Goal: Task Accomplishment & Management: Manage account settings

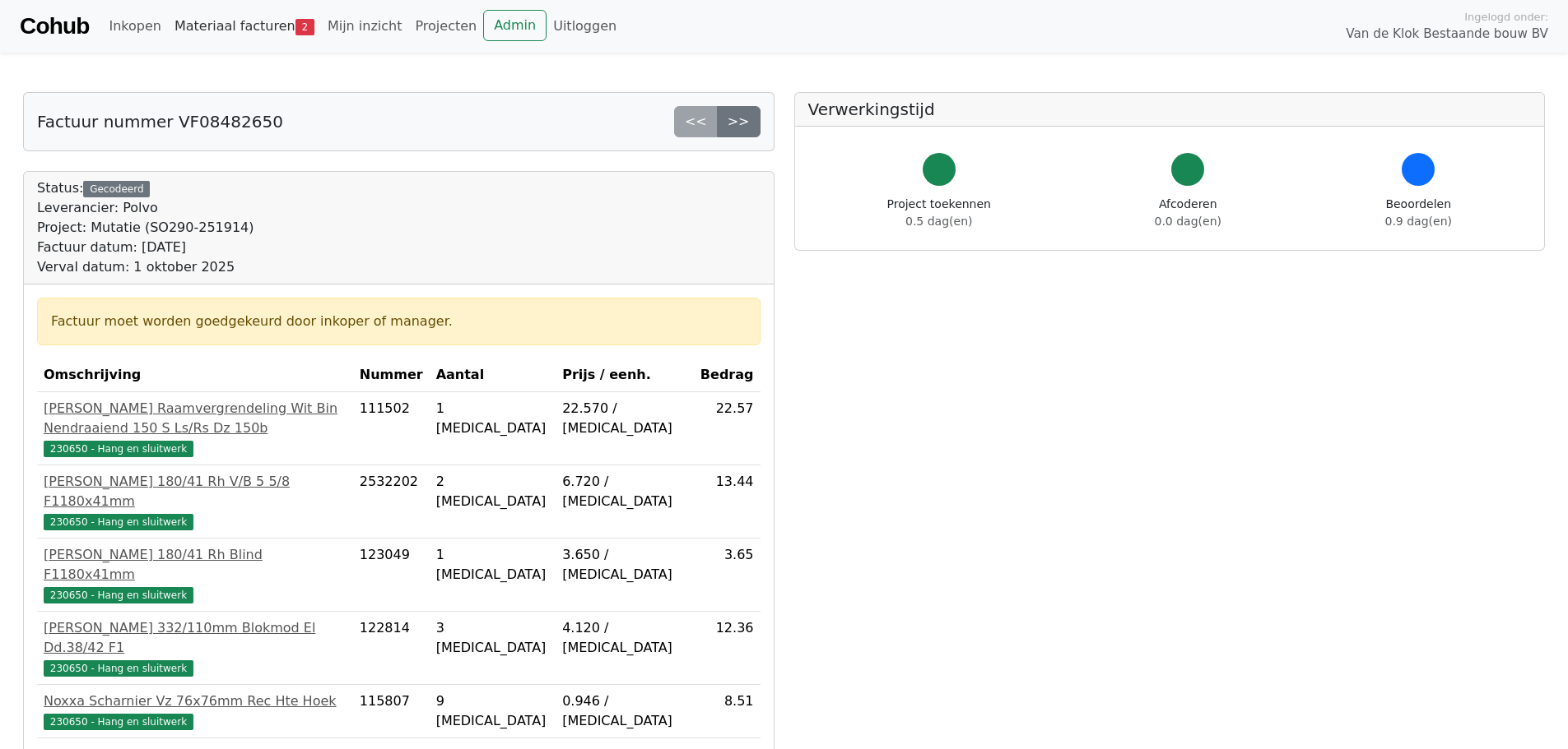
click at [239, 25] on link "Materiaal facturen 2" at bounding box center [244, 26] width 153 height 33
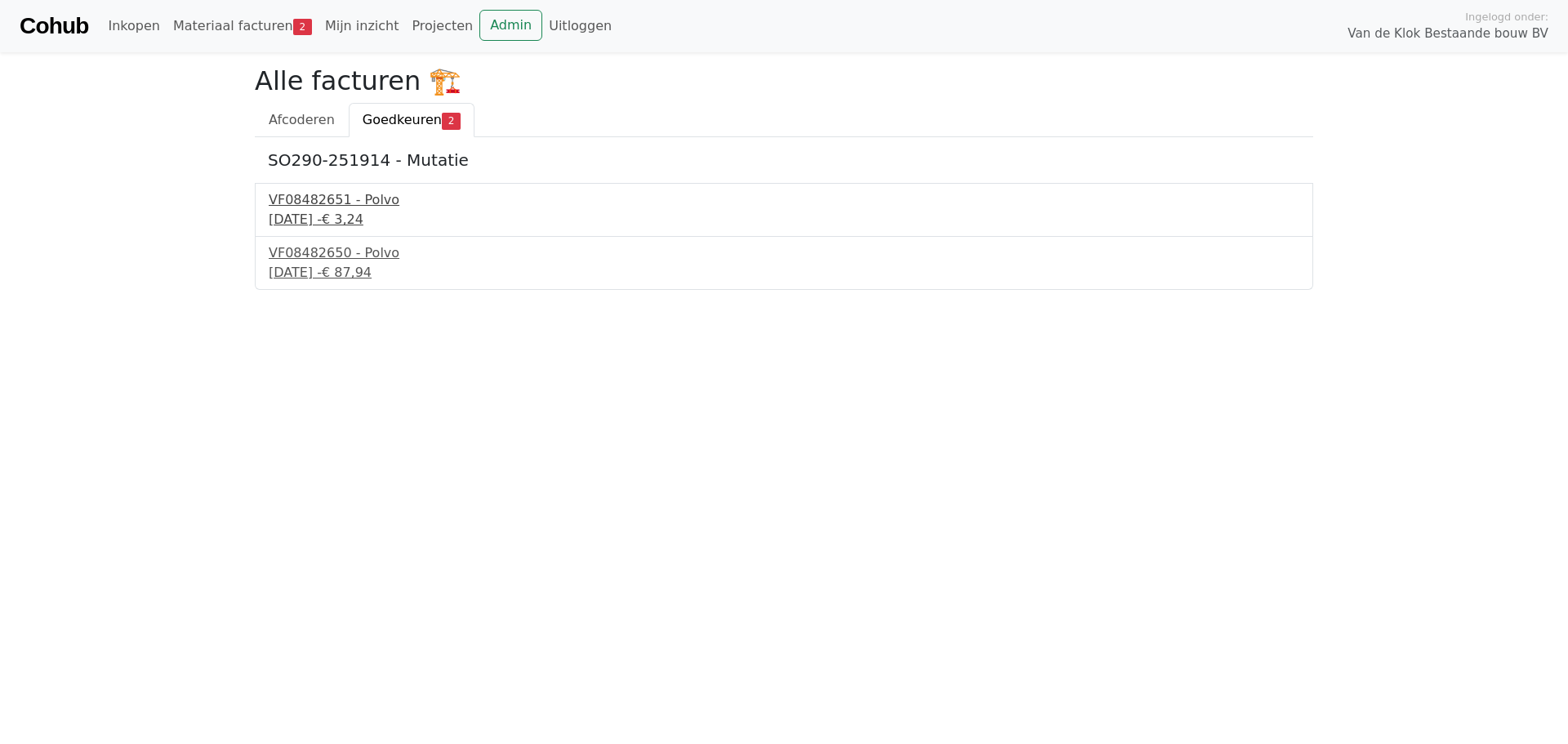
click at [301, 196] on div "VF08482651 - Polvo" at bounding box center [784, 200] width 1031 height 19
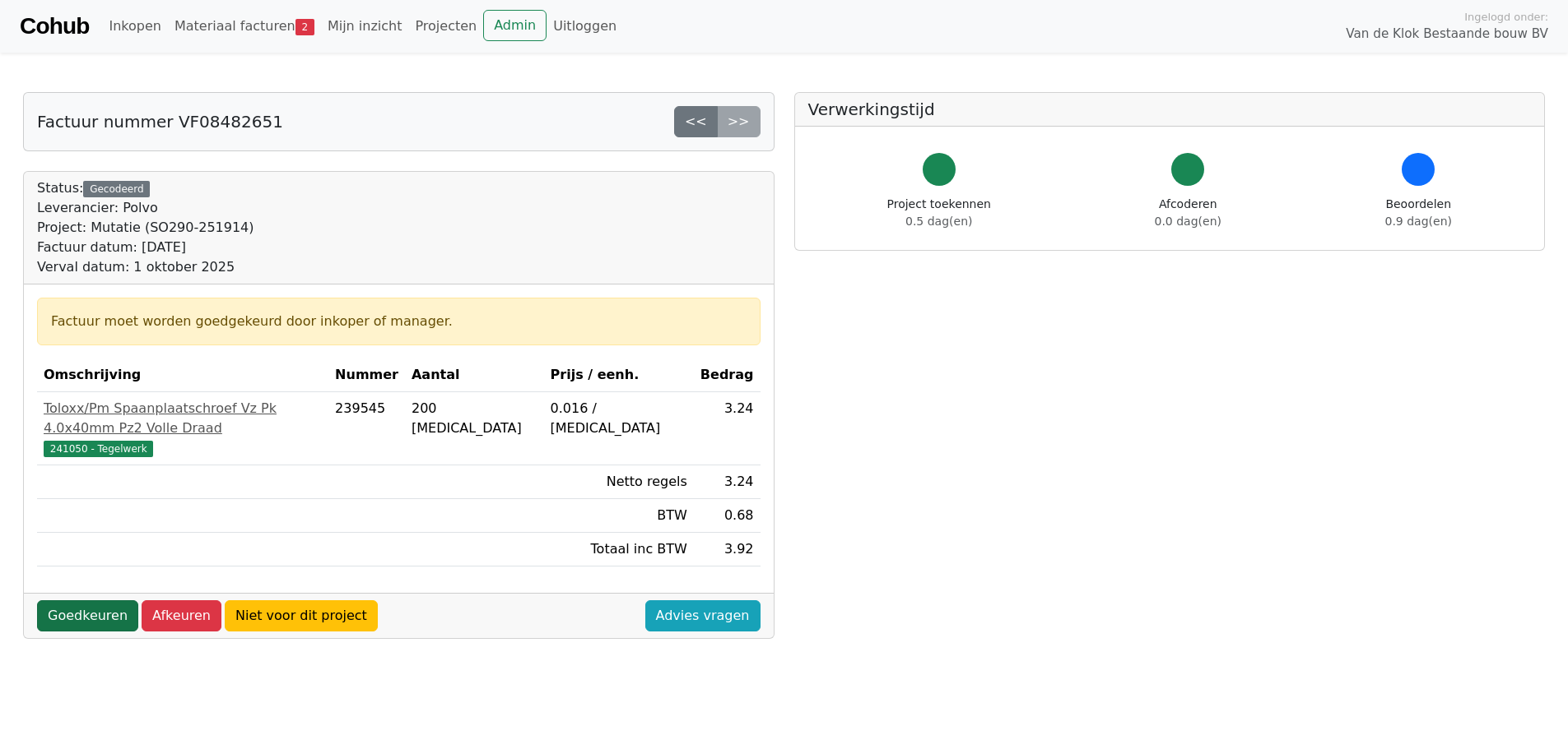
click at [68, 600] on link "Goedkeuren" at bounding box center [88, 615] width 101 height 31
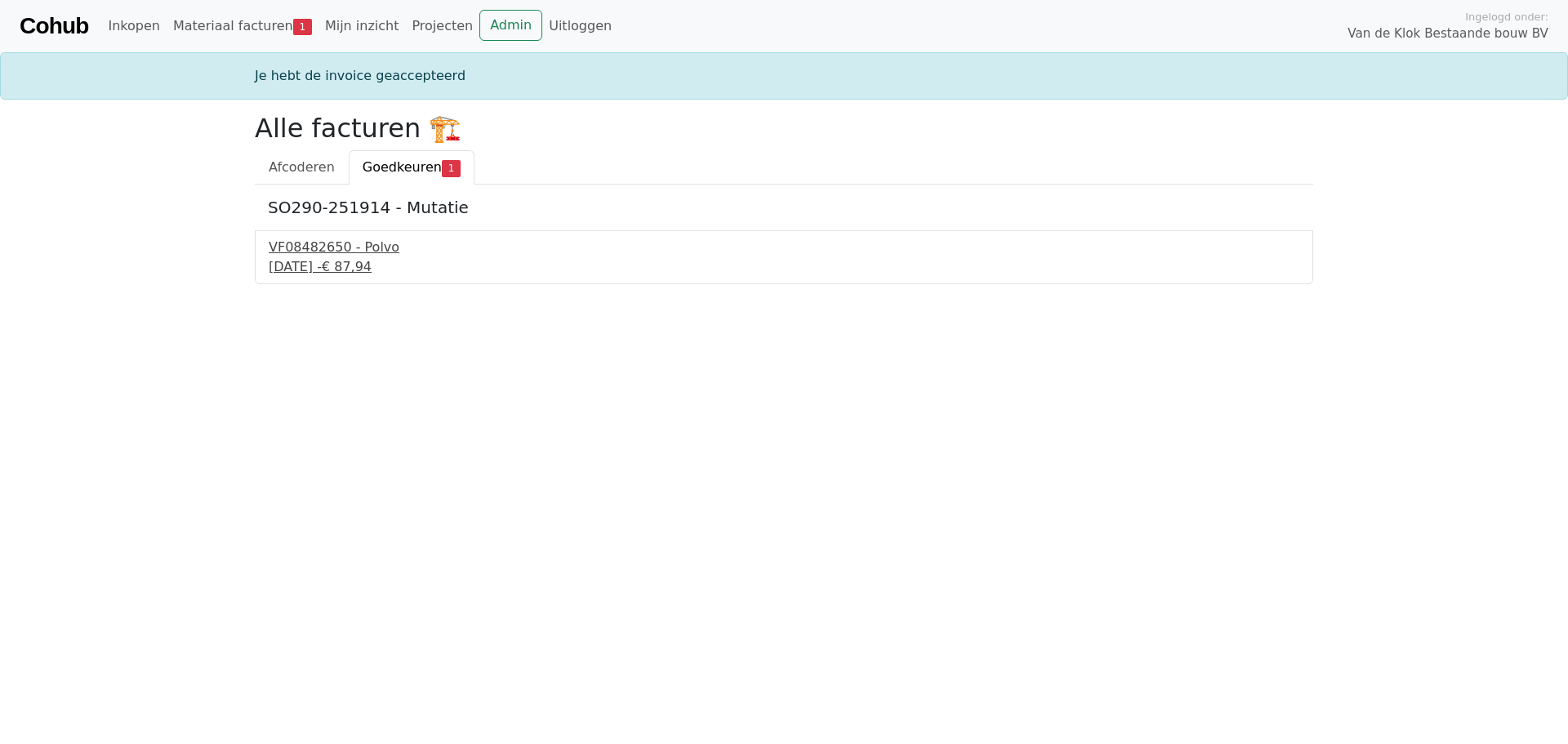
click at [342, 259] on div "10 september 2025 - € 87,94" at bounding box center [784, 266] width 1031 height 19
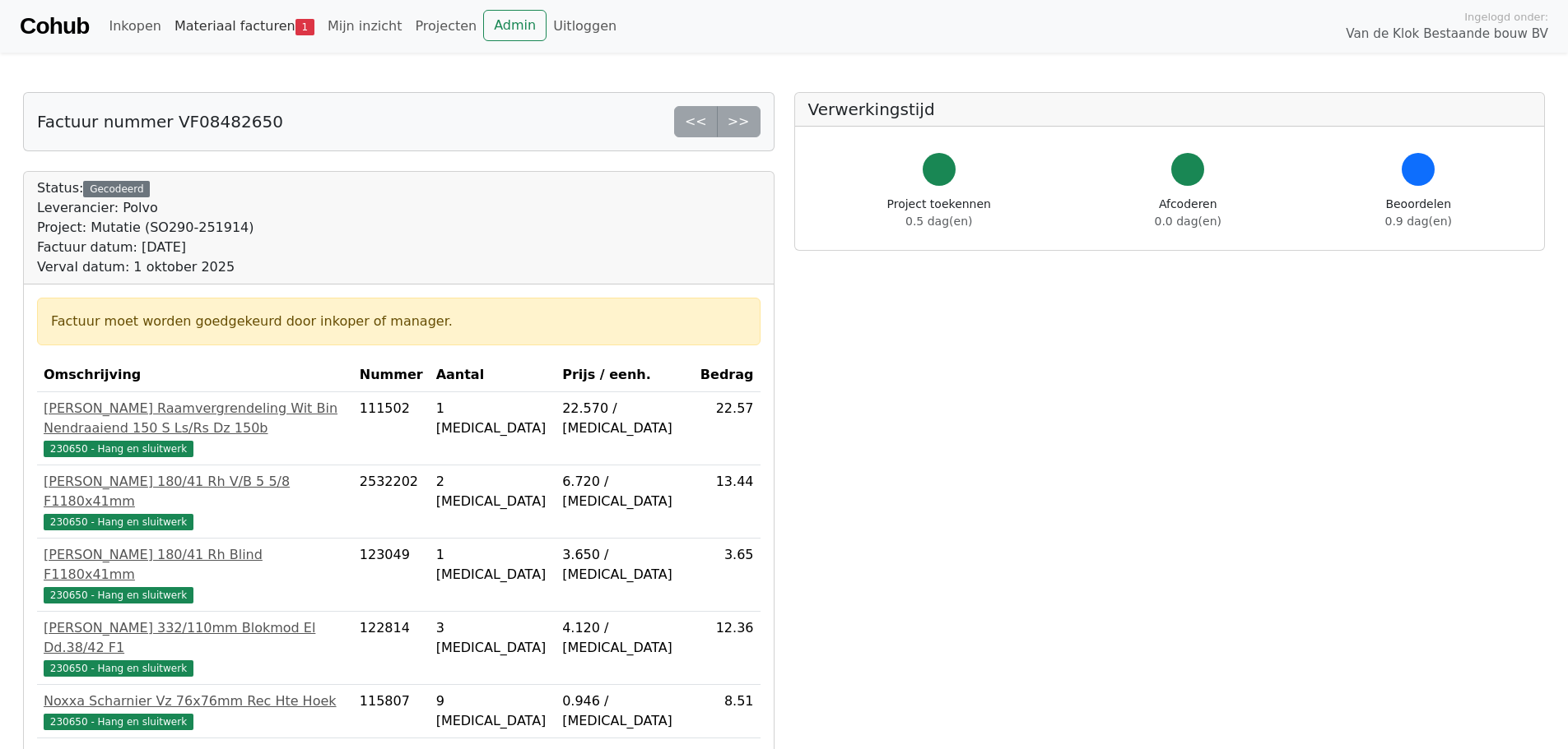
click at [226, 24] on link "Materiaal facturen 1" at bounding box center [244, 26] width 153 height 33
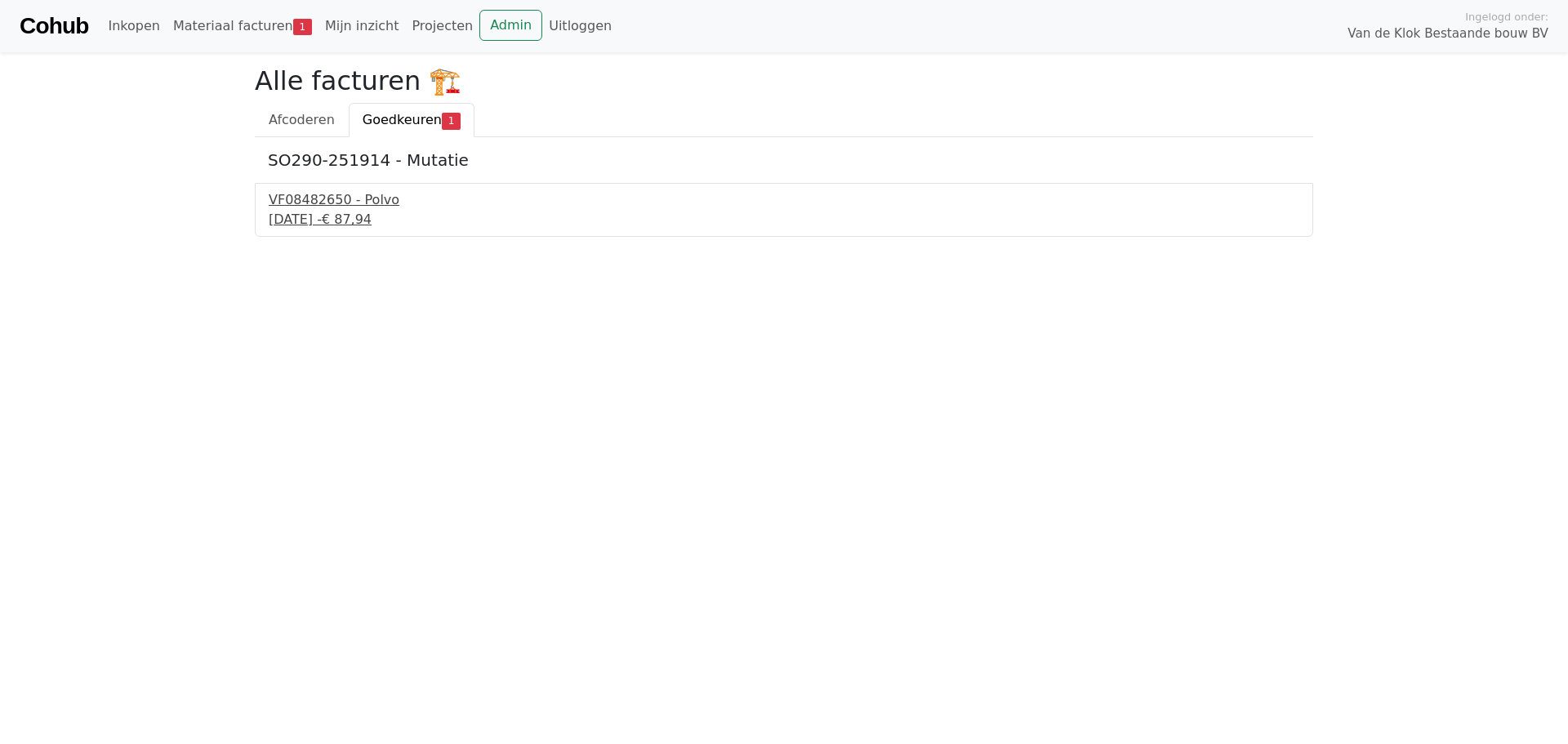
click at [346, 207] on div "VF08482650 - Polvo" at bounding box center [784, 200] width 1031 height 19
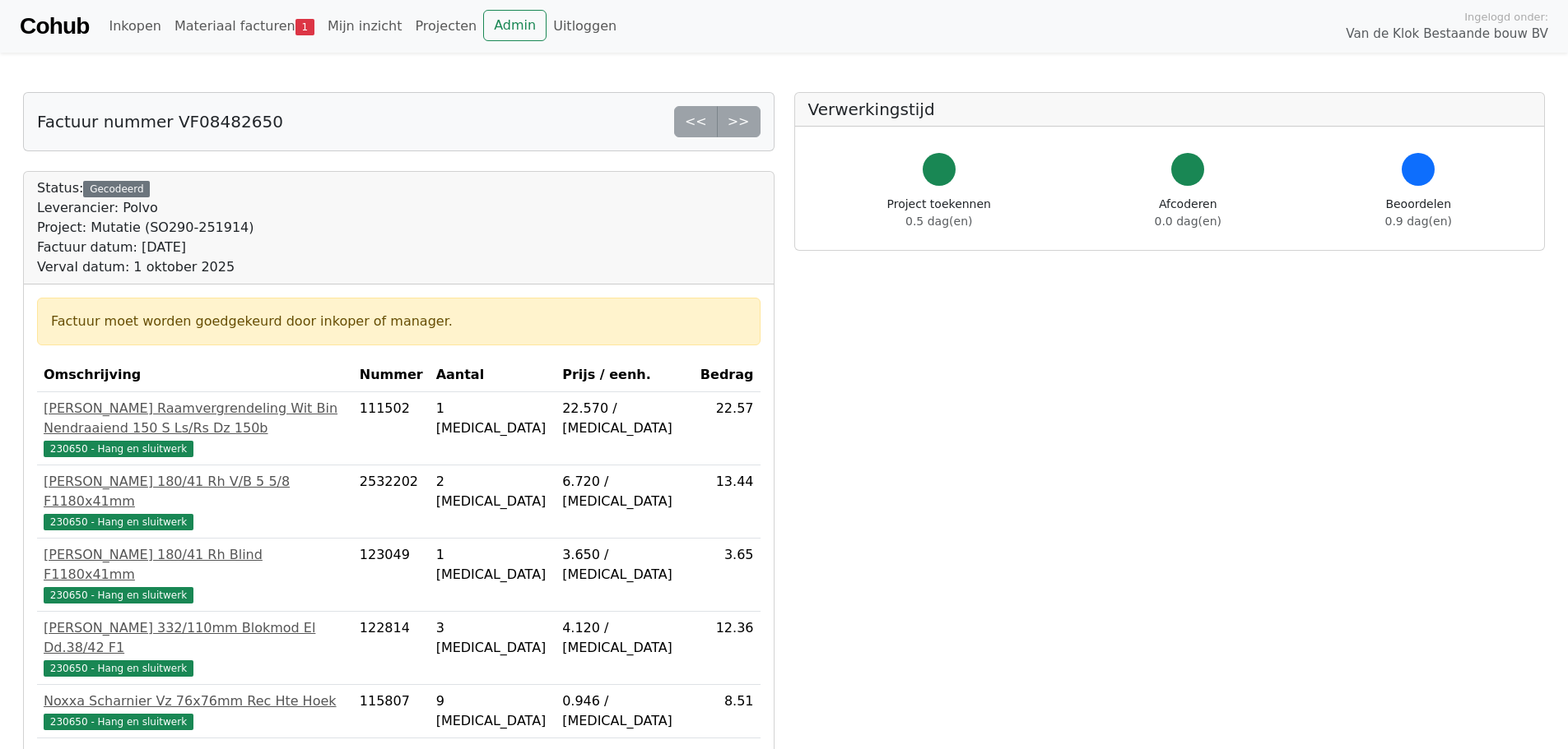
scroll to position [471, 0]
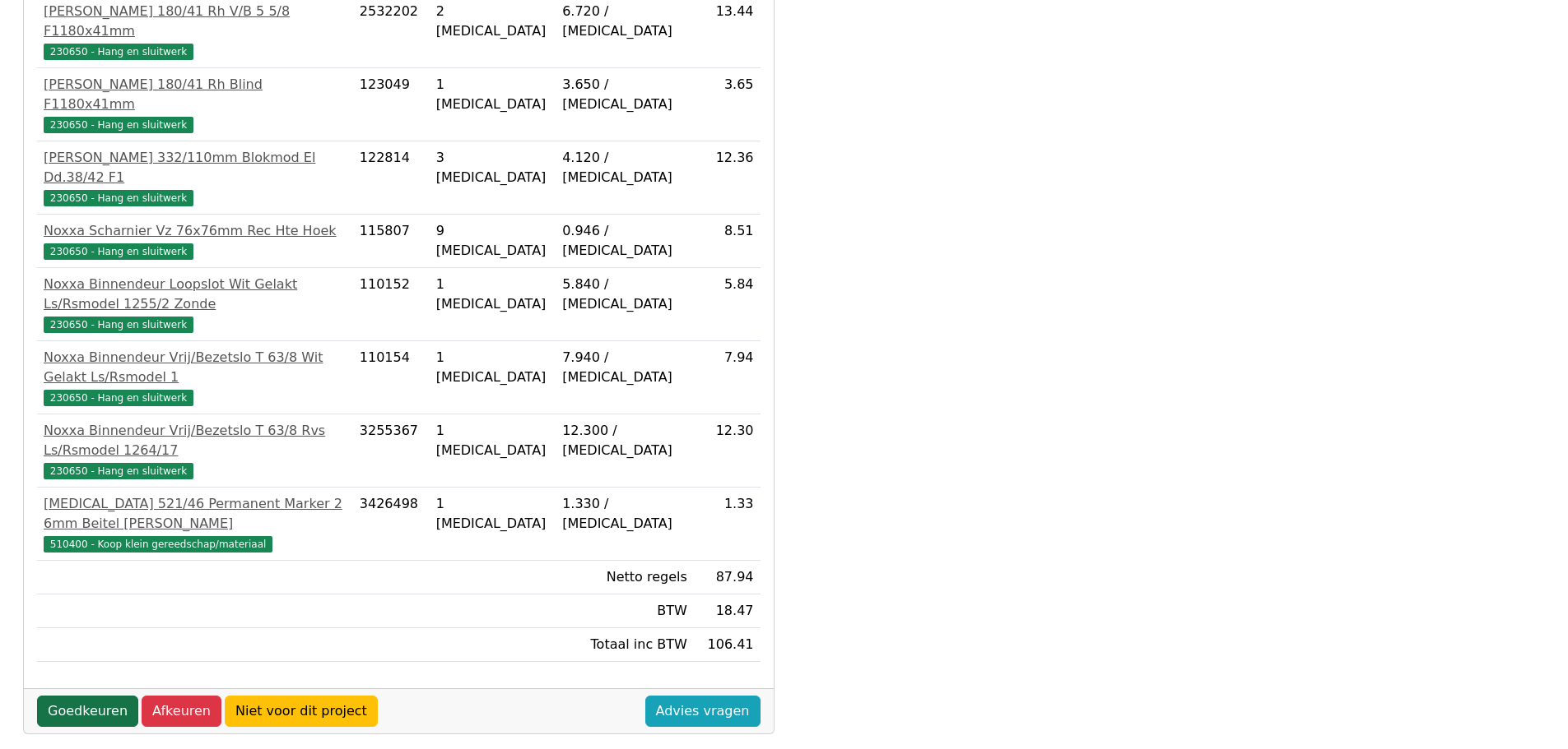
click at [76, 696] on link "Goedkeuren" at bounding box center [88, 711] width 101 height 31
